Goal: Download file/media

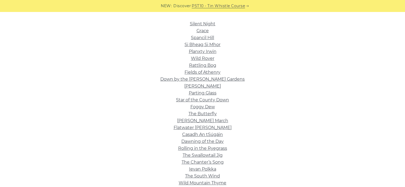
scroll to position [174, 0]
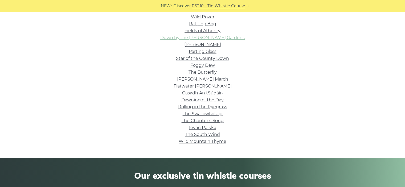
click at [216, 38] on link "Down by the [PERSON_NAME] Gardens" at bounding box center [202, 37] width 84 height 5
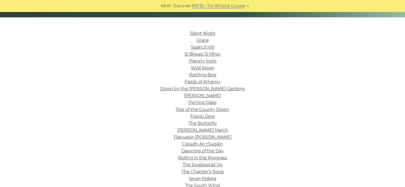
scroll to position [122, 0]
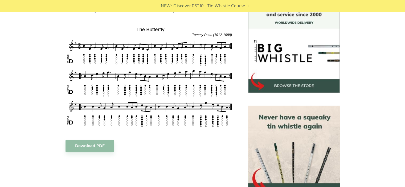
scroll to position [149, 0]
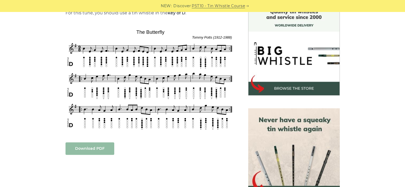
click at [104, 149] on link "Download PDF" at bounding box center [90, 149] width 49 height 13
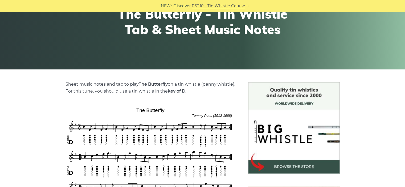
scroll to position [41, 0]
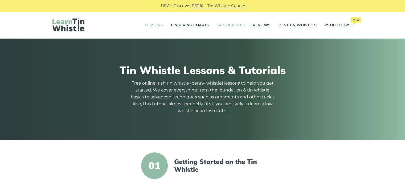
click at [238, 24] on link "Tabs & Notes" at bounding box center [231, 25] width 28 height 13
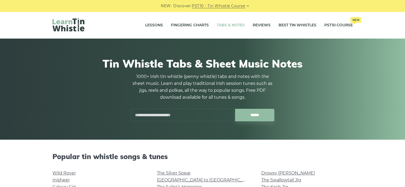
click at [172, 116] on input "text" at bounding box center [183, 115] width 104 height 13
click at [165, 118] on input "text" at bounding box center [183, 115] width 104 height 13
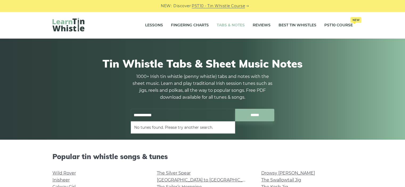
type input "**********"
click at [235, 109] on input "******" at bounding box center [254, 115] width 39 height 13
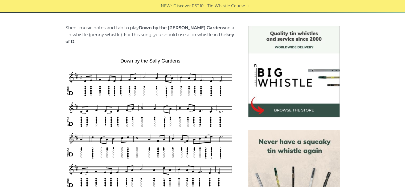
scroll to position [174, 0]
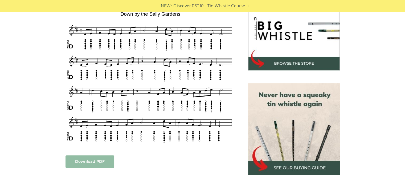
click at [98, 158] on link "Download PDF" at bounding box center [90, 162] width 49 height 13
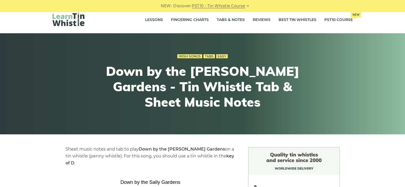
scroll to position [0, 0]
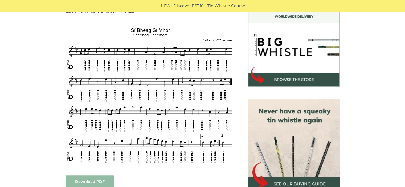
click at [145, 29] on img at bounding box center [151, 95] width 170 height 139
click at [143, 30] on img at bounding box center [151, 95] width 170 height 139
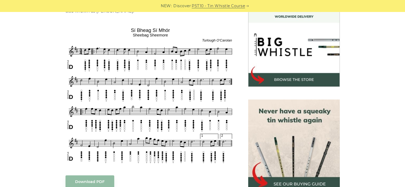
click at [143, 30] on img at bounding box center [151, 95] width 170 height 139
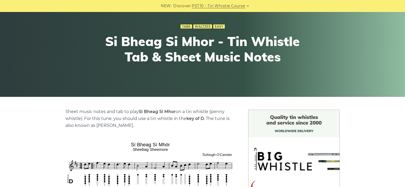
scroll to position [42, 0]
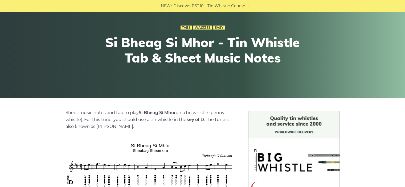
drag, startPoint x: 140, startPoint y: 113, endPoint x: 176, endPoint y: 113, distance: 35.4
click at [176, 113] on strong "Si Bheag Si­ Mhor" at bounding box center [157, 112] width 37 height 5
copy strong "Si Bheag Si­ Mhor"
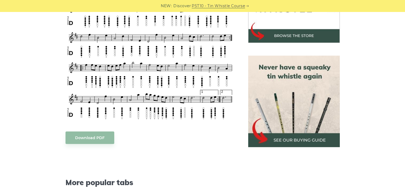
scroll to position [213, 0]
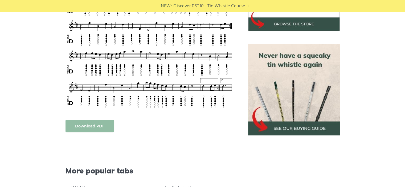
click at [97, 127] on link "Download PDF" at bounding box center [90, 126] width 49 height 13
